Goal: Information Seeking & Learning: Learn about a topic

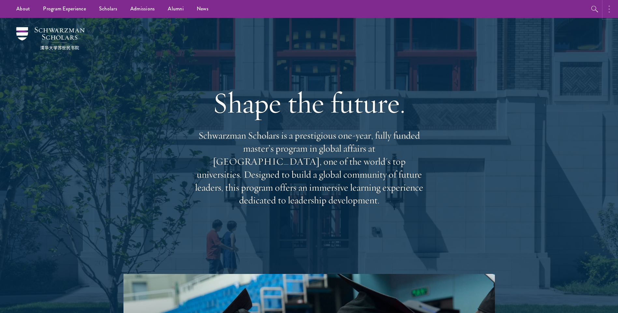
click at [607, 10] on button "button" at bounding box center [611, 9] width 14 height 18
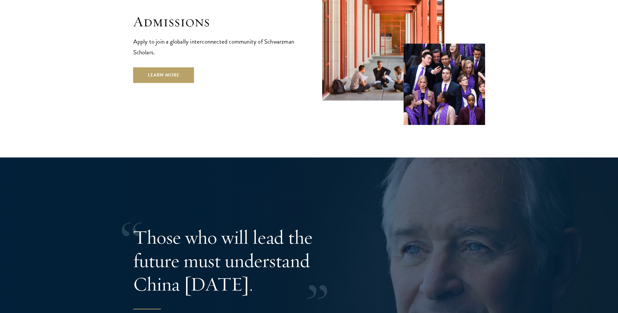
scroll to position [1107, 0]
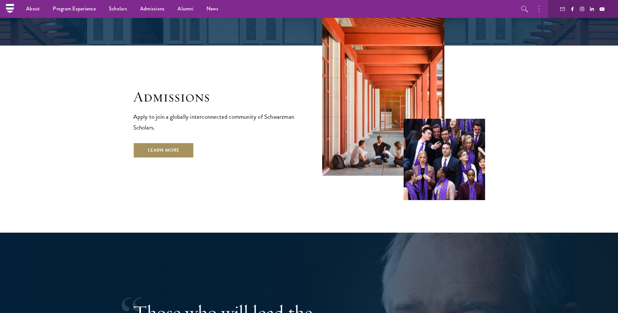
click at [161, 143] on link "Learn More" at bounding box center [163, 151] width 61 height 16
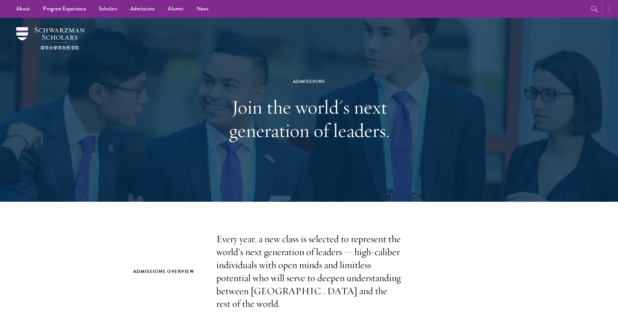
click at [609, 10] on icon "button" at bounding box center [608, 9] width 1 height 8
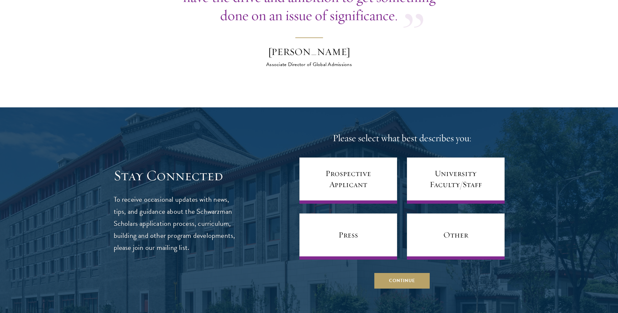
scroll to position [2508, 0]
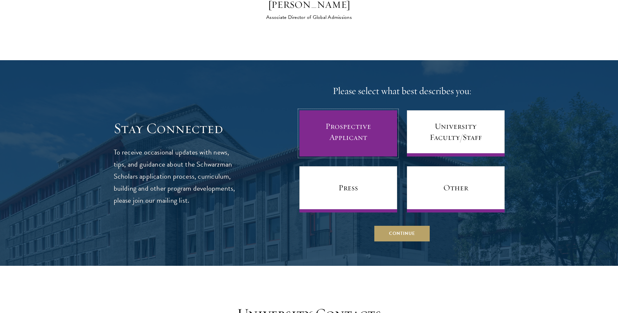
click at [367, 124] on link "Prospective Applicant" at bounding box center [348, 133] width 98 height 46
click at [357, 133] on link "Prospective Applicant" at bounding box center [348, 133] width 98 height 46
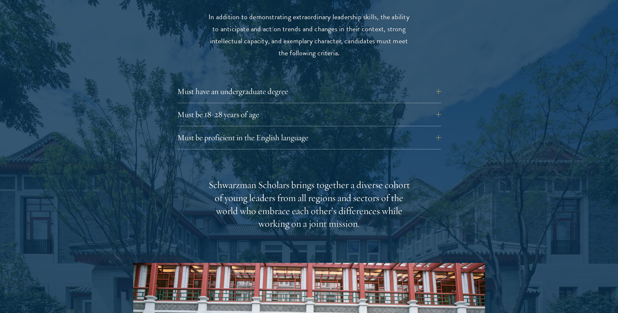
scroll to position [912, 0]
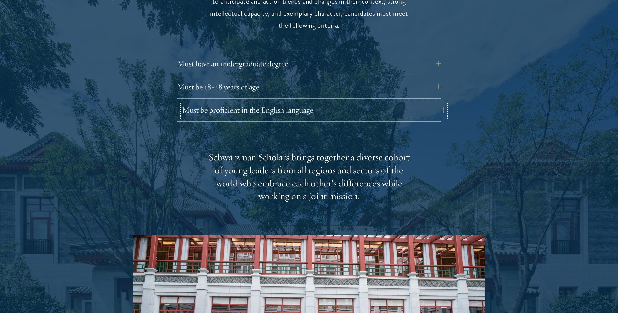
click at [277, 102] on button "Must be proficient in the English language" at bounding box center [314, 110] width 264 height 16
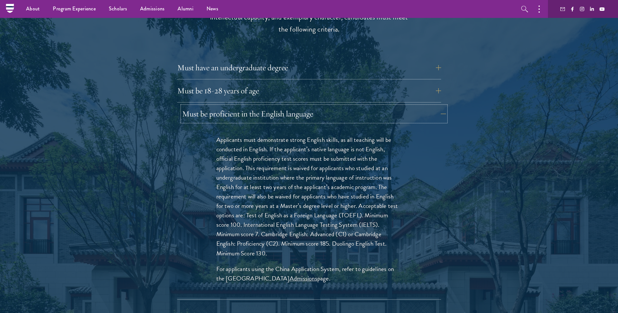
scroll to position [879, 0]
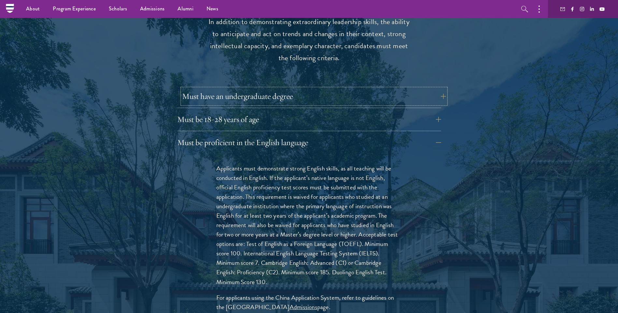
click at [276, 89] on button "Must have an undergraduate degree" at bounding box center [314, 97] width 264 height 16
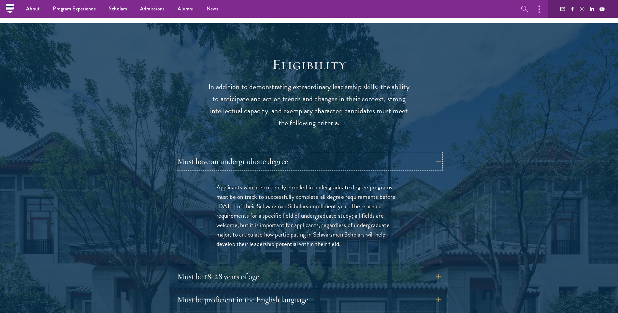
scroll to position [684, 0]
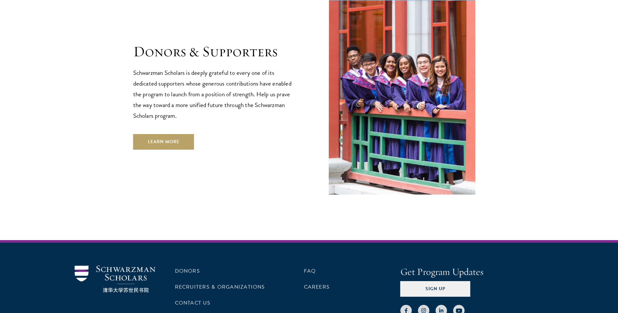
scroll to position [1939, 0]
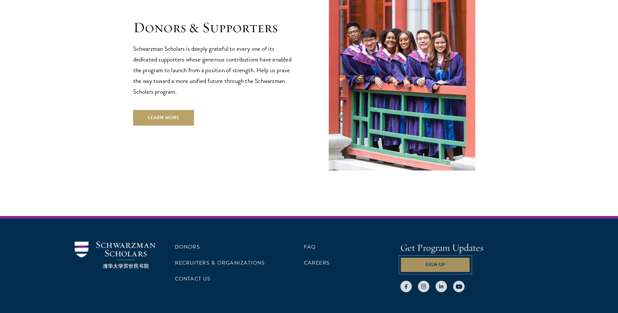
click at [420, 257] on button "Sign Up" at bounding box center [435, 265] width 70 height 16
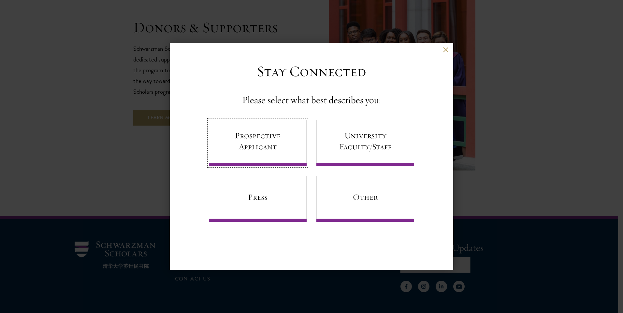
click at [230, 139] on link "Prospective Applicant" at bounding box center [258, 143] width 98 height 46
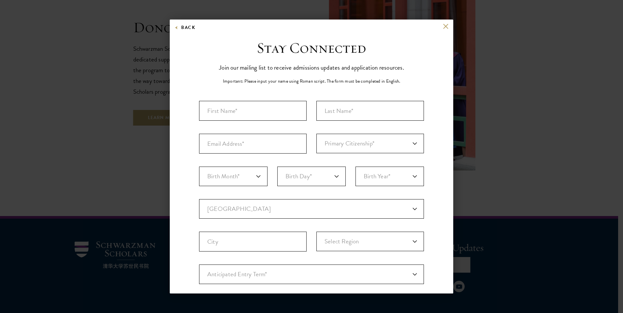
click at [442, 30] on div "Back" at bounding box center [311, 31] width 283 height 16
click at [445, 28] on div "Back" at bounding box center [311, 31] width 283 height 16
click at [443, 28] on button at bounding box center [446, 26] width 6 height 6
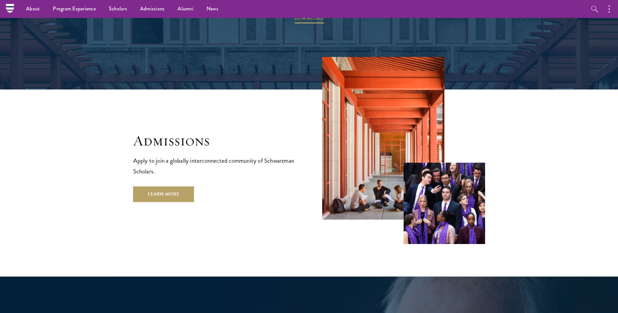
scroll to position [995, 0]
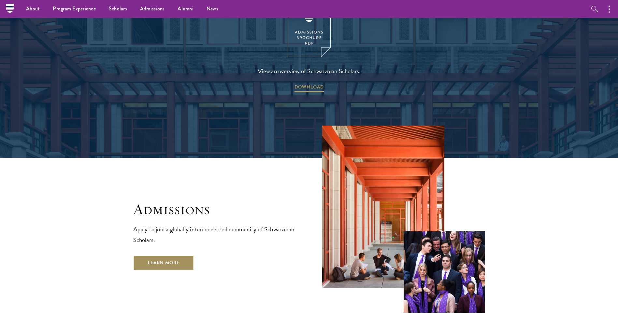
click at [165, 255] on link "Learn More" at bounding box center [163, 263] width 61 height 16
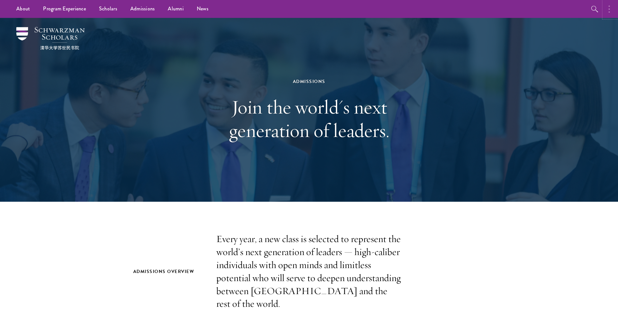
click at [604, 7] on button "button" at bounding box center [611, 9] width 14 height 18
click at [521, 10] on icon "button" at bounding box center [525, 9] width 8 height 8
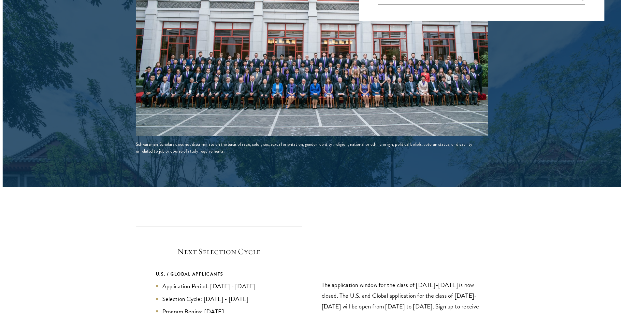
scroll to position [1335, 0]
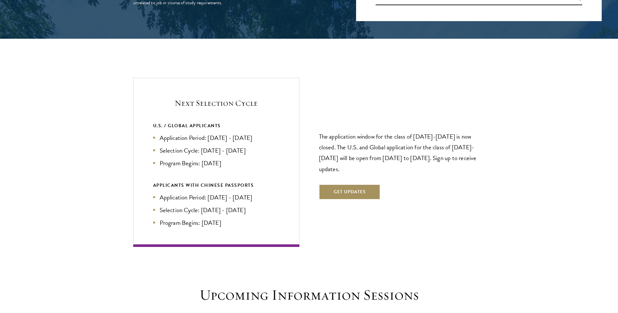
click at [351, 184] on button "Get Updates" at bounding box center [350, 192] width 62 height 16
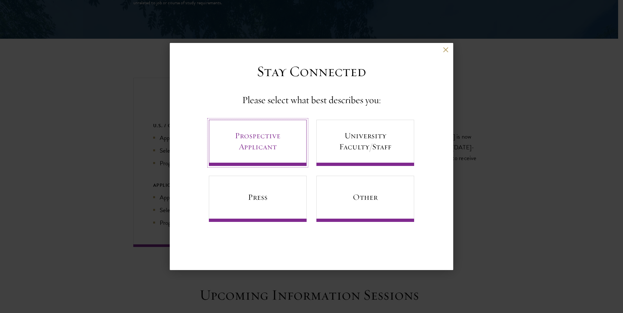
click at [261, 156] on link "Prospective Applicant" at bounding box center [258, 143] width 98 height 46
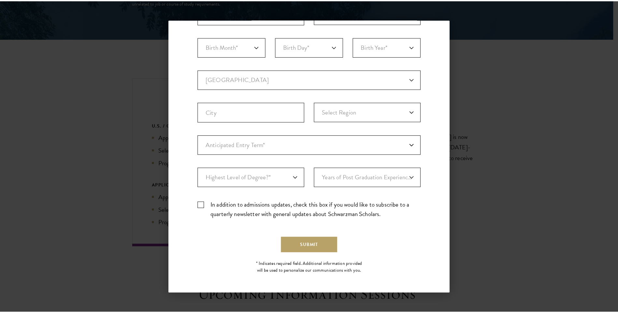
scroll to position [0, 0]
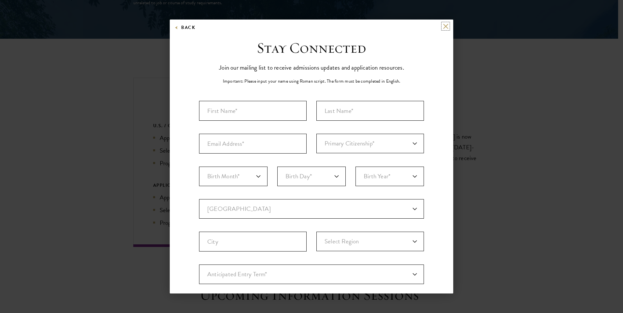
click at [443, 28] on button at bounding box center [446, 26] width 6 height 6
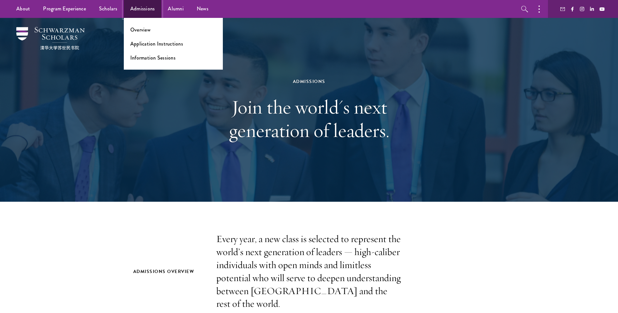
click at [130, 10] on link "Admissions" at bounding box center [143, 9] width 38 height 18
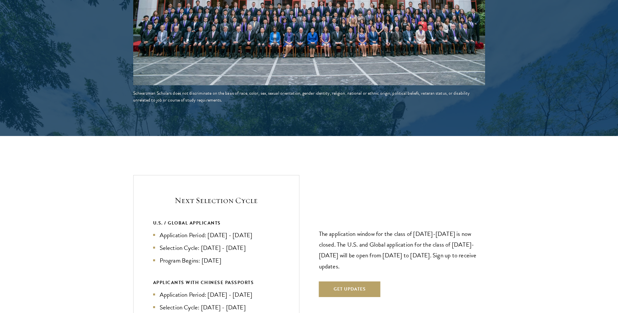
scroll to position [1401, 0]
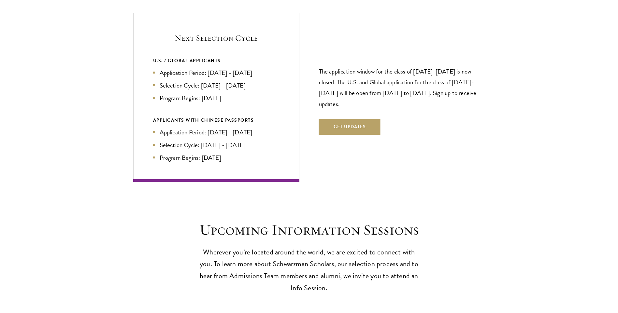
click at [171, 128] on ul "Application Period: [DATE] - [DATE] Selection Cycle: [DATE] - [DATE] Program Be…" at bounding box center [216, 145] width 126 height 35
click at [174, 140] on li "Selection Cycle: [DATE] - [DATE]" at bounding box center [216, 144] width 126 height 9
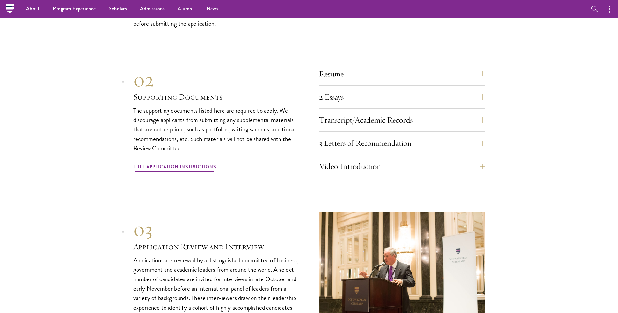
scroll to position [2019, 0]
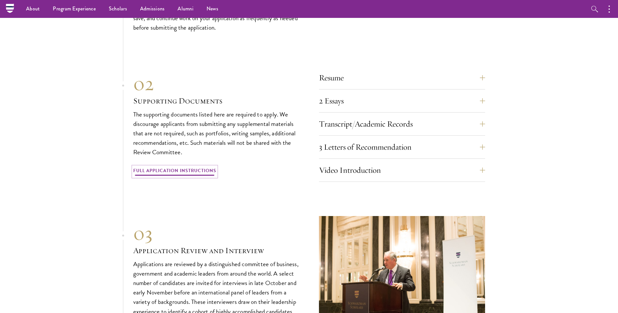
click at [174, 167] on link "Full Application Instructions" at bounding box center [174, 172] width 83 height 10
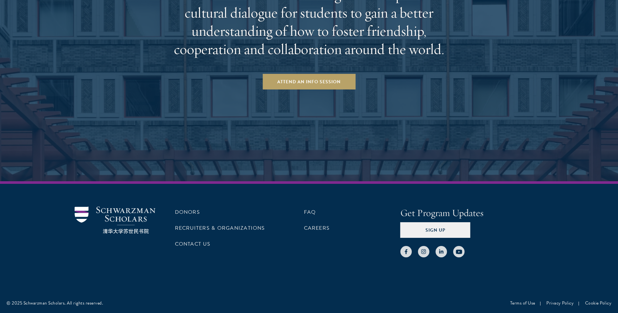
scroll to position [1053, 0]
click at [430, 228] on button "Sign Up" at bounding box center [435, 230] width 70 height 16
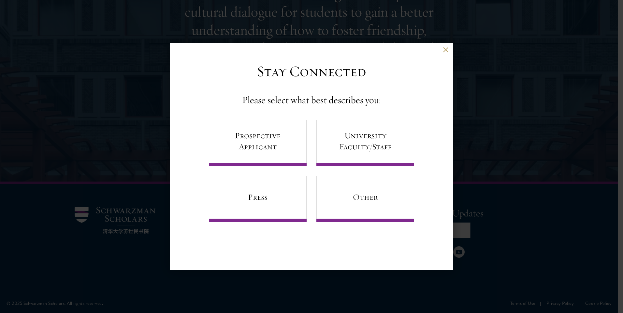
click at [445, 53] on div "Back" at bounding box center [311, 55] width 283 height 16
drag, startPoint x: 466, startPoint y: 44, endPoint x: 456, endPoint y: 48, distance: 10.9
click at [464, 45] on div "Back Stay Connected Please select what best describes you: Prospective Applican…" at bounding box center [311, 157] width 623 height 274
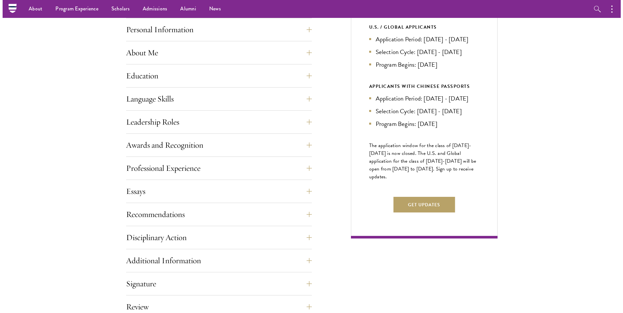
scroll to position [239, 0]
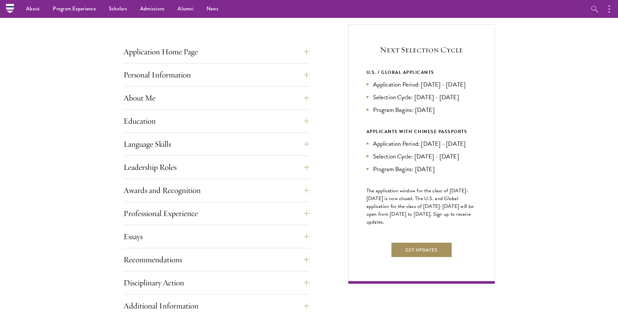
click at [418, 258] on button "Get Updates" at bounding box center [422, 250] width 62 height 16
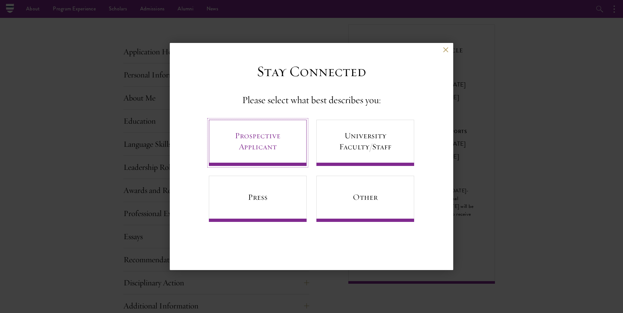
click at [275, 146] on link "Prospective Applicant" at bounding box center [258, 143] width 98 height 46
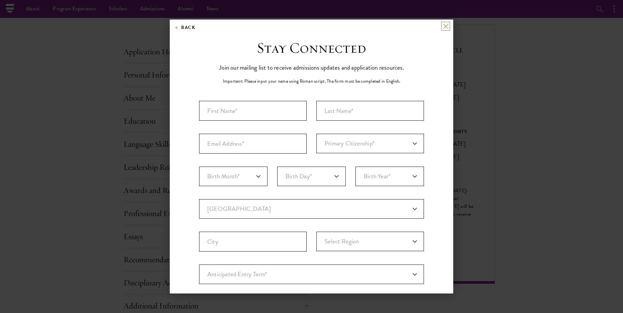
click at [443, 29] on button at bounding box center [446, 26] width 6 height 6
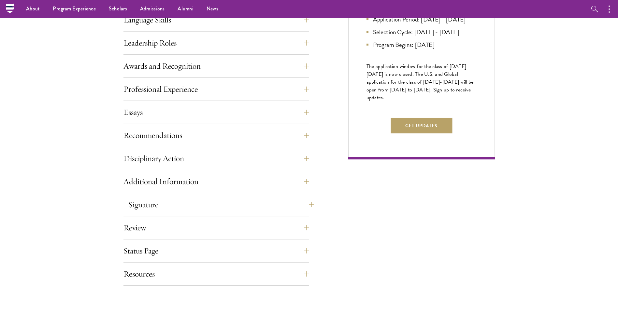
scroll to position [141, 0]
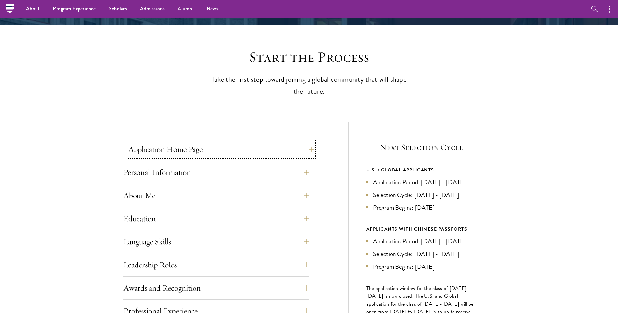
click at [233, 153] on button "Application Home Page" at bounding box center [221, 150] width 186 height 16
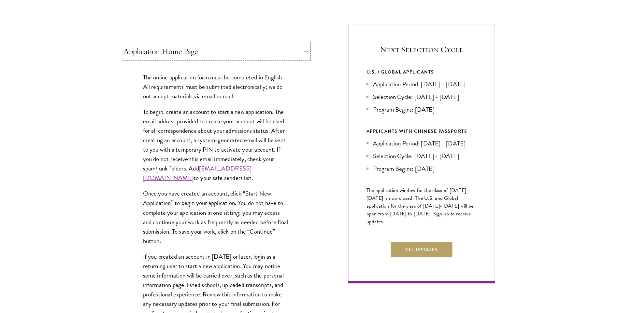
scroll to position [304, 0]
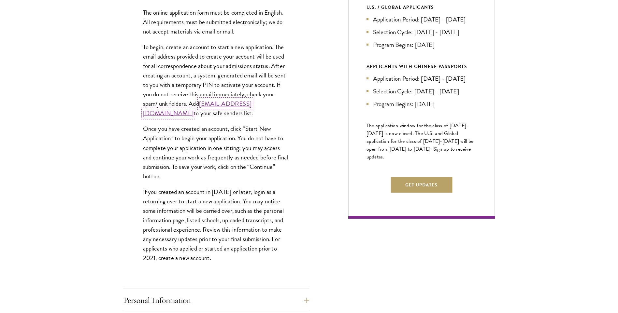
click at [175, 115] on link "admissions@schwarzmanscholars.org" at bounding box center [197, 108] width 108 height 19
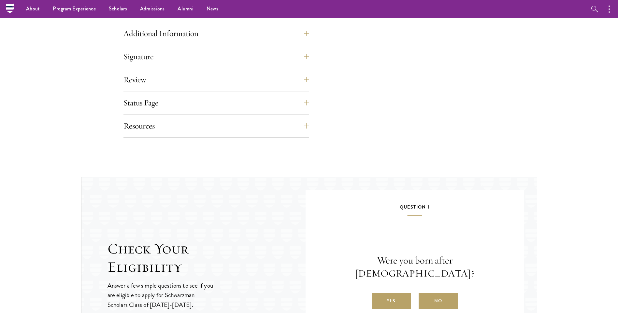
scroll to position [793, 0]
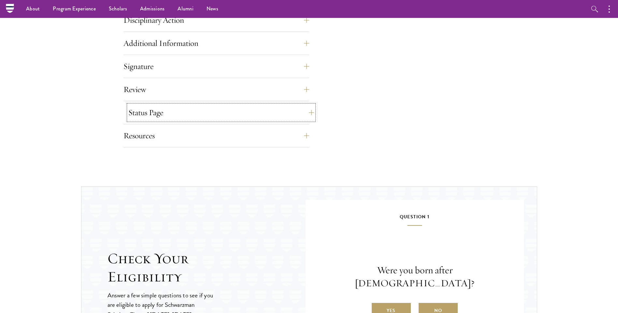
click at [157, 117] on button "Status Page" at bounding box center [221, 113] width 186 height 16
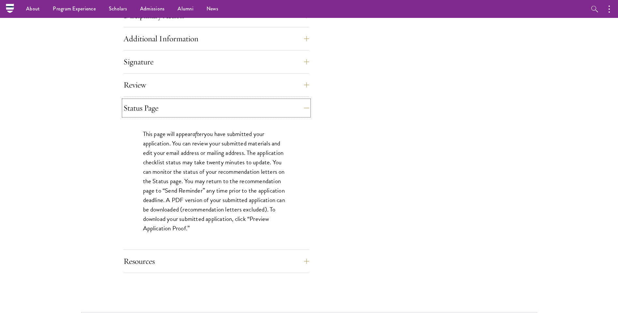
scroll to position [502, 0]
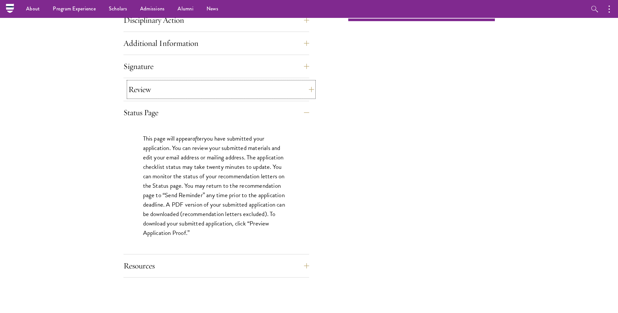
click at [145, 92] on button "Review" at bounding box center [221, 90] width 186 height 16
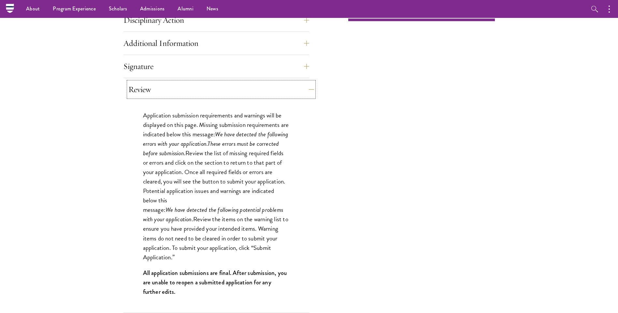
scroll to position [437, 0]
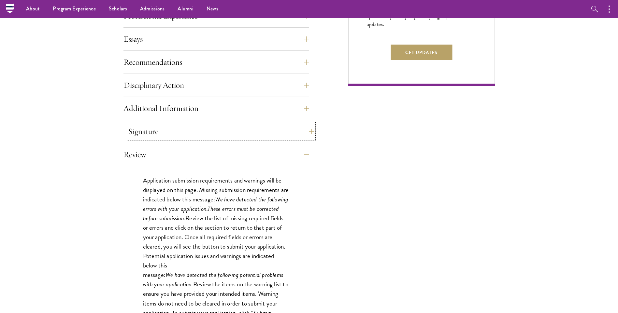
click at [153, 127] on button "Signature" at bounding box center [221, 132] width 186 height 16
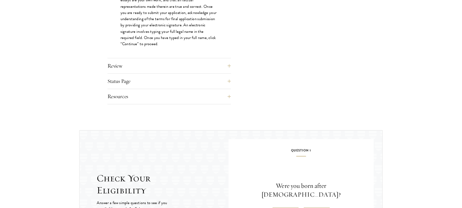
scroll to position [828, 0]
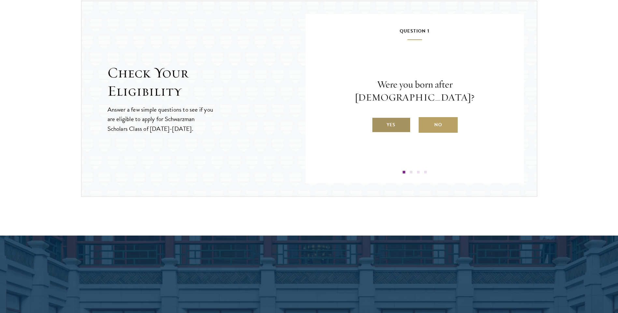
click at [386, 121] on label "Yes" at bounding box center [391, 125] width 39 height 16
click at [377, 121] on input "Yes" at bounding box center [375, 121] width 6 height 6
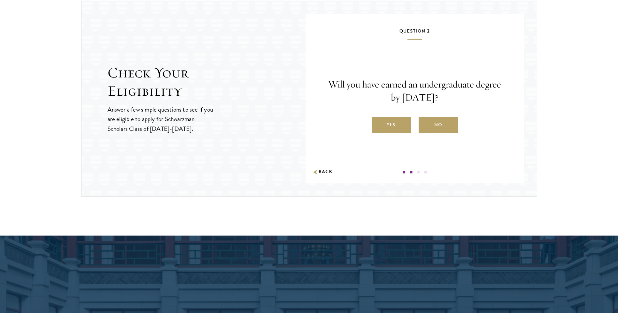
click at [386, 122] on label "Yes" at bounding box center [391, 125] width 39 height 16
click at [377, 122] on input "Yes" at bounding box center [375, 121] width 6 height 6
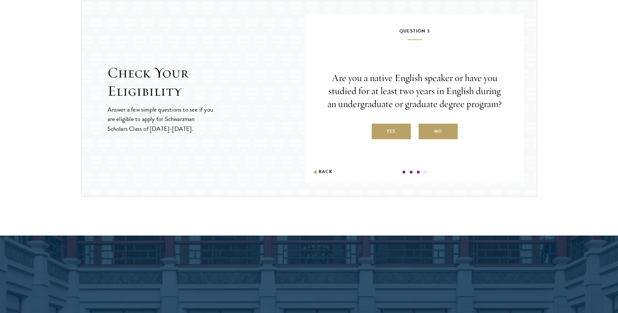
click at [386, 122] on div "Are you a native English speaker or have you studied for at least two years in …" at bounding box center [414, 106] width 179 height 68
drag, startPoint x: 386, startPoint y: 122, endPoint x: 387, endPoint y: 129, distance: 7.3
click at [387, 129] on label "Yes" at bounding box center [391, 132] width 39 height 16
click at [377, 129] on input "Yes" at bounding box center [375, 127] width 6 height 6
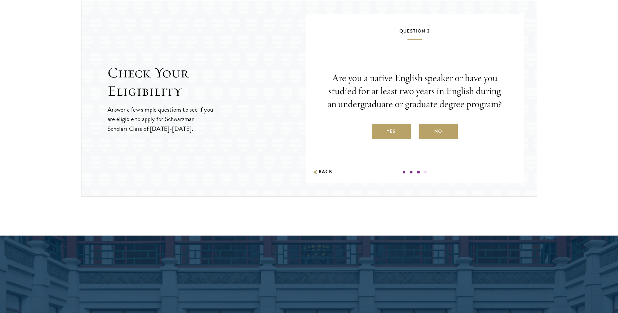
click at [0, 0] on label "Yes" at bounding box center [0, 0] width 0 height 0
click at [0, 0] on input "Yes" at bounding box center [0, 0] width 0 height 0
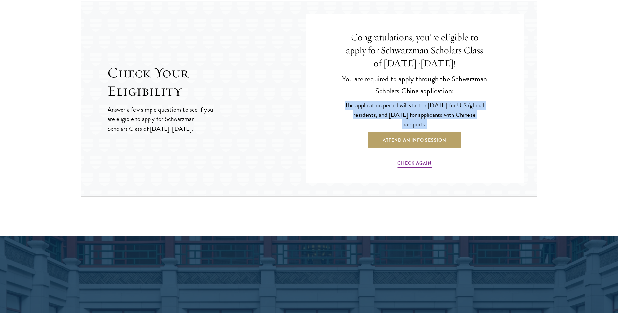
click at [387, 129] on p "The application period will start in April 2026 for U.S./global residents, and …" at bounding box center [414, 115] width 147 height 28
click at [409, 143] on link "Attend an Info Session" at bounding box center [414, 140] width 93 height 16
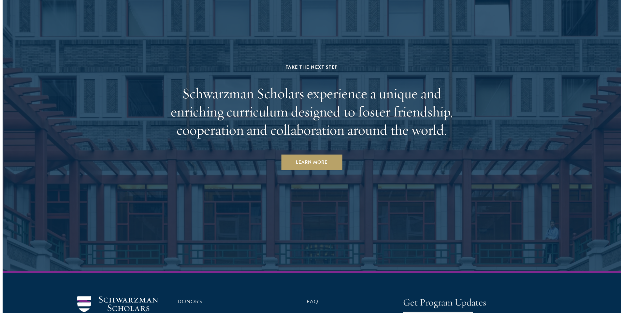
scroll to position [3209, 0]
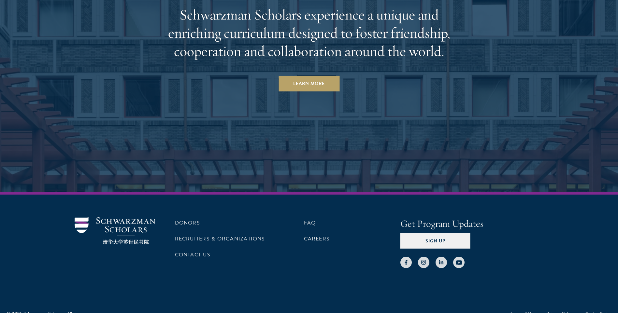
click at [442, 249] on div at bounding box center [471, 259] width 143 height 20
click at [439, 234] on button "Sign Up" at bounding box center [435, 241] width 70 height 16
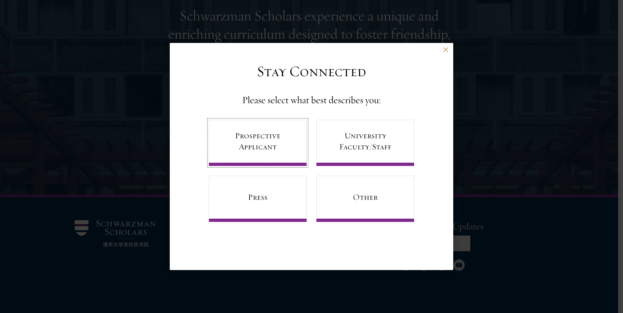
click at [263, 151] on link "Prospective Applicant" at bounding box center [258, 143] width 98 height 46
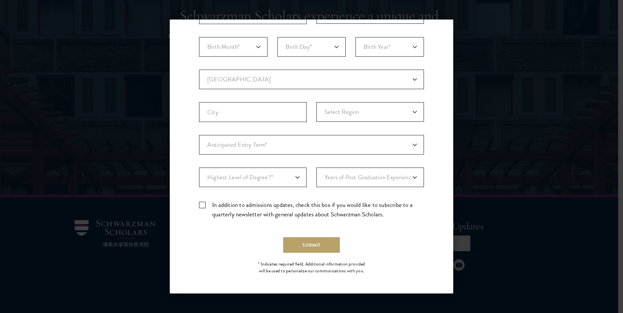
scroll to position [117, 0]
